Goal: Find specific fact: Find specific fact

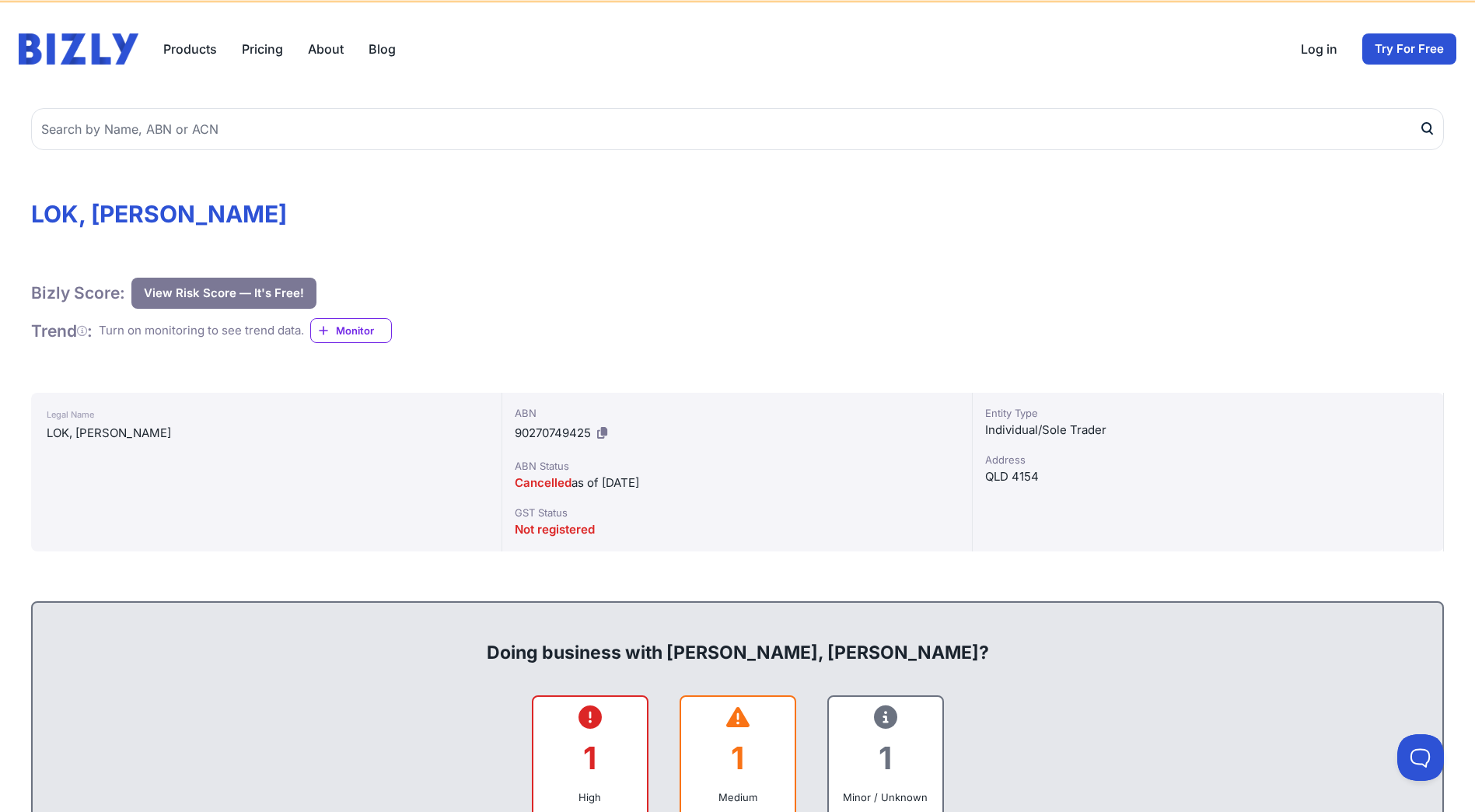
scroll to position [77, 0]
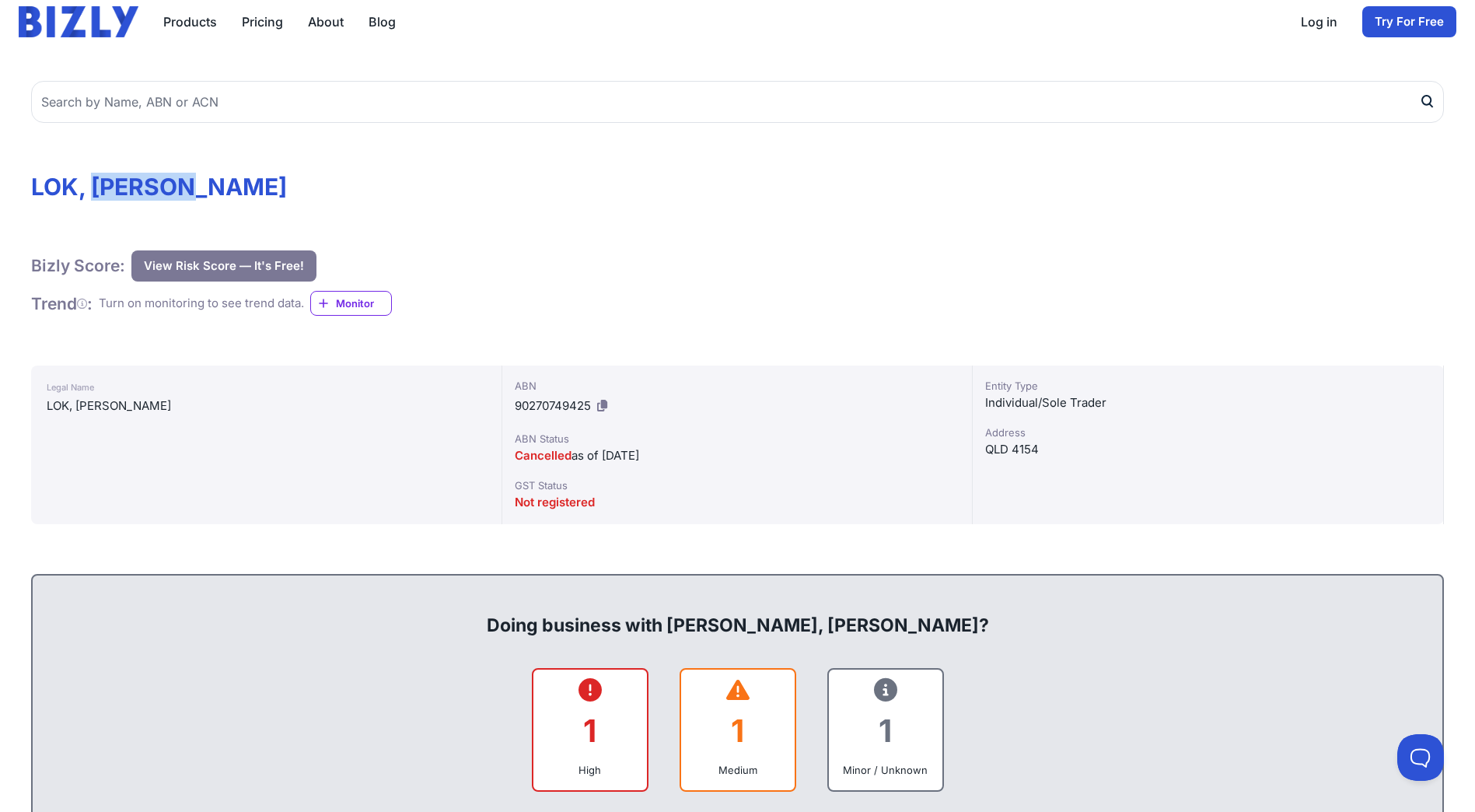
drag, startPoint x: 93, startPoint y: 187, endPoint x: 217, endPoint y: 184, distance: 124.0
click at [217, 184] on h1 "LOK, [PERSON_NAME]" at bounding box center [737, 186] width 1413 height 28
copy h1 "[PERSON_NAME]"
click at [51, 187] on h1 "LOK, [PERSON_NAME]" at bounding box center [737, 186] width 1413 height 28
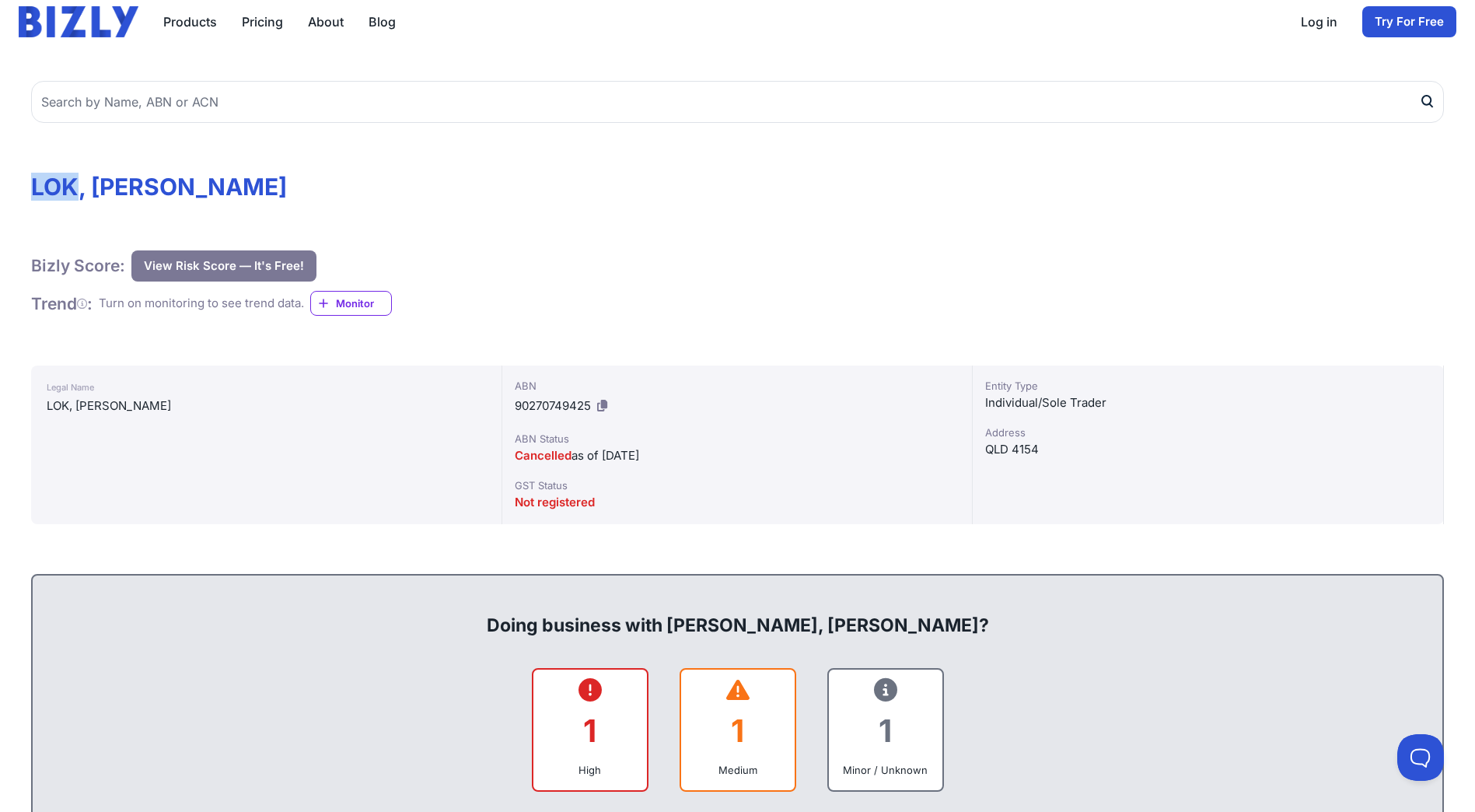
copy h1 "LOK"
click at [539, 406] on span "90270749425" at bounding box center [553, 406] width 76 height 15
copy div "90270749425"
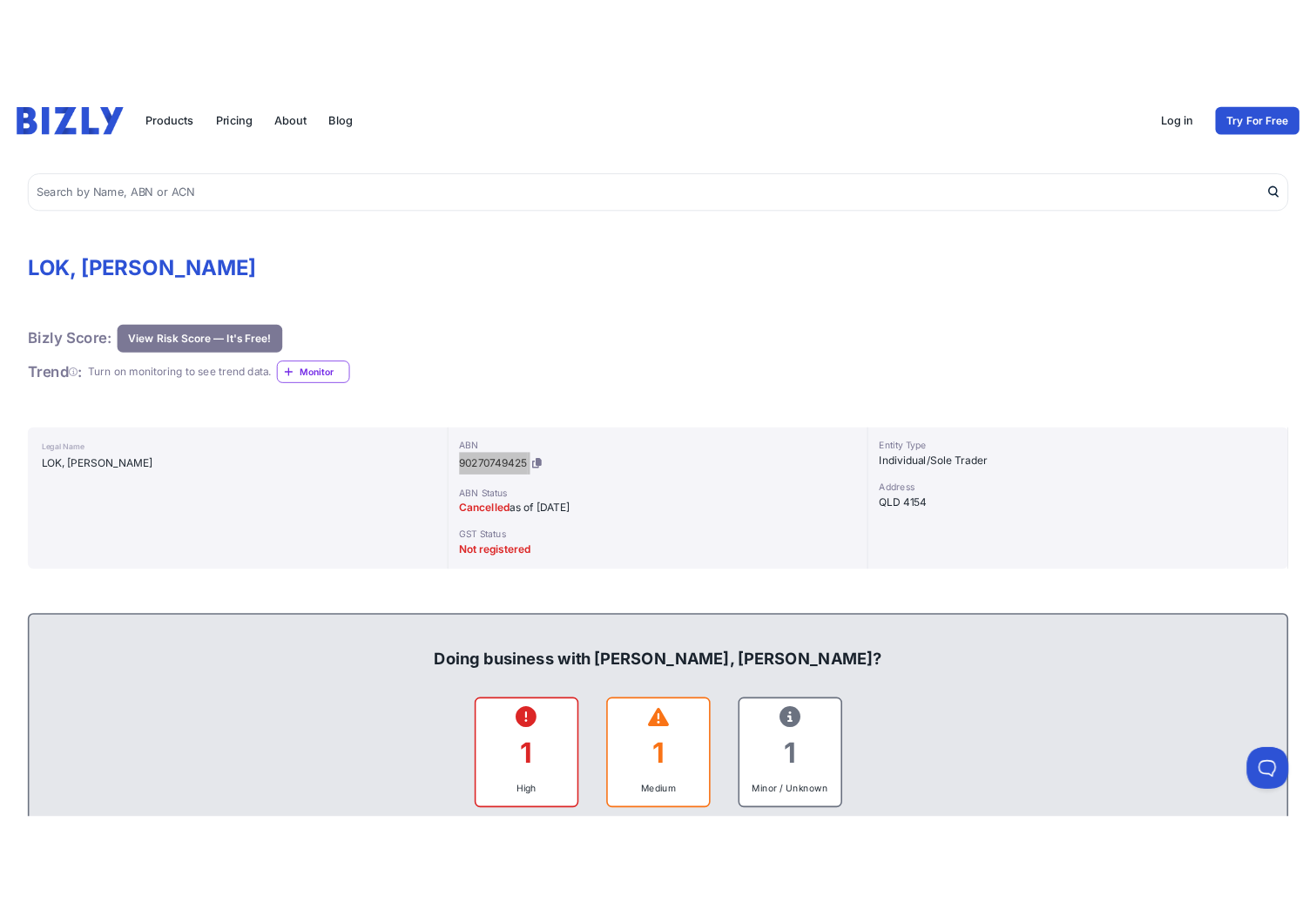
scroll to position [0, 0]
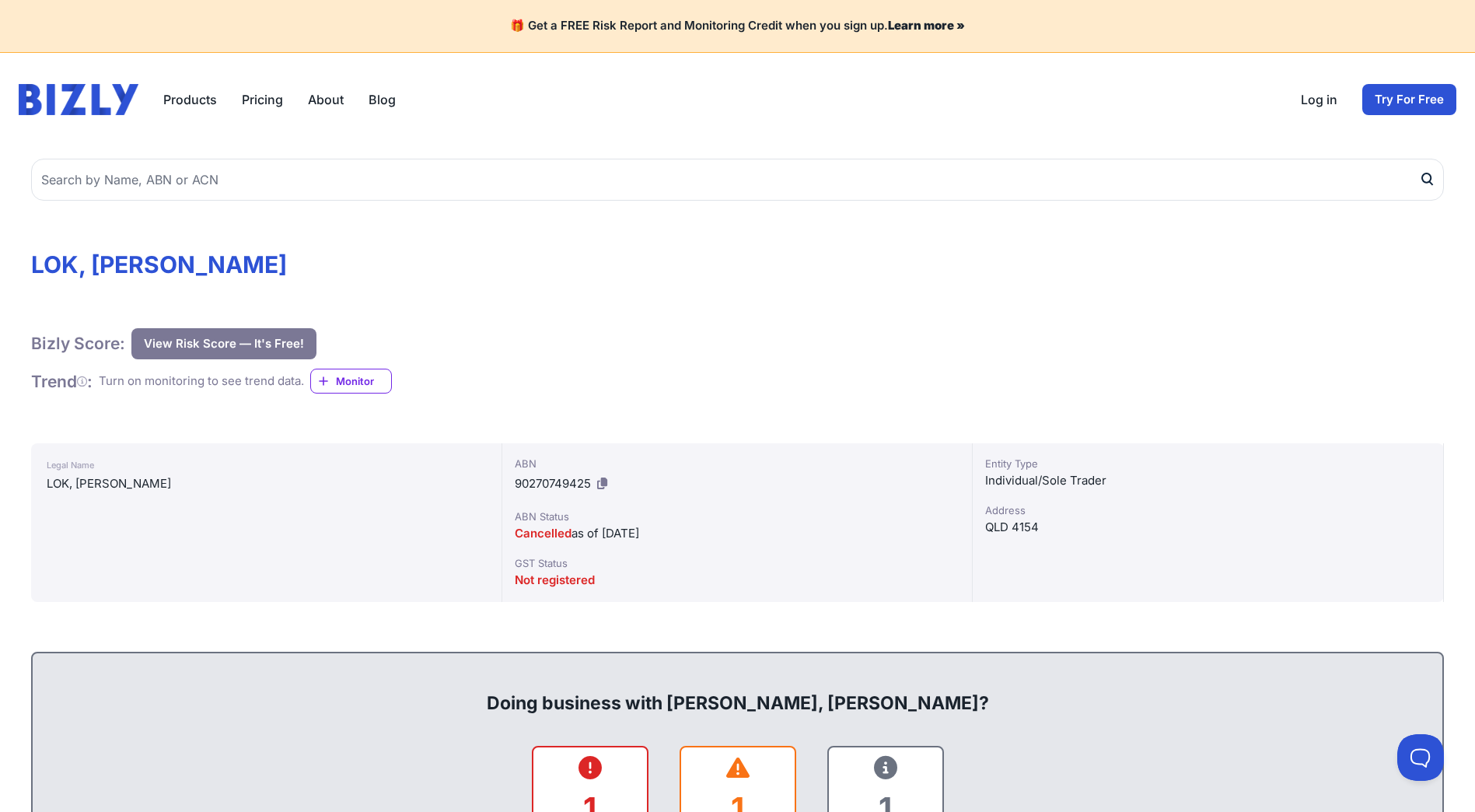
click at [961, 267] on h1 "LOK, [PERSON_NAME]" at bounding box center [737, 264] width 1413 height 28
